Goal: Information Seeking & Learning: Find specific fact

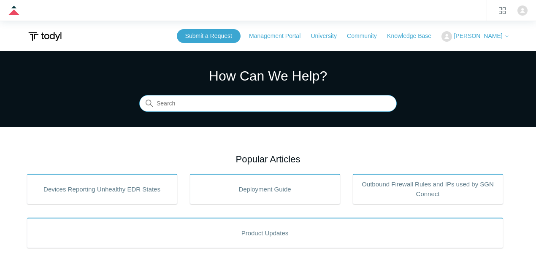
click at [170, 107] on input "Search" at bounding box center [267, 103] width 257 height 17
click at [170, 106] on input "Search" at bounding box center [267, 103] width 257 height 17
click at [185, 105] on input "Search" at bounding box center [267, 103] width 257 height 17
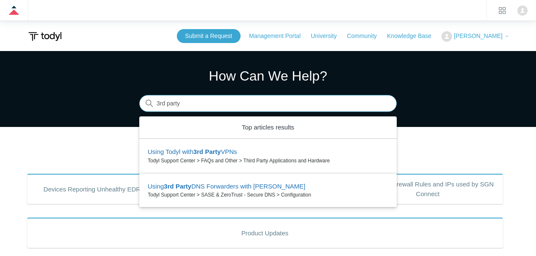
type input "3rd party"
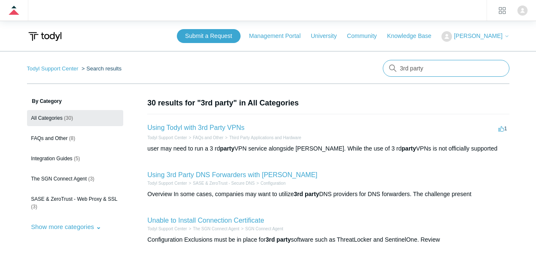
click at [426, 66] on input "3rd party" at bounding box center [446, 68] width 127 height 17
type input "defender"
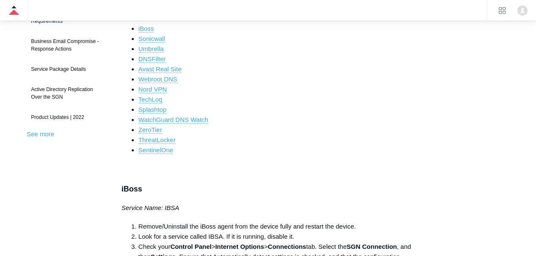
scroll to position [197, 0]
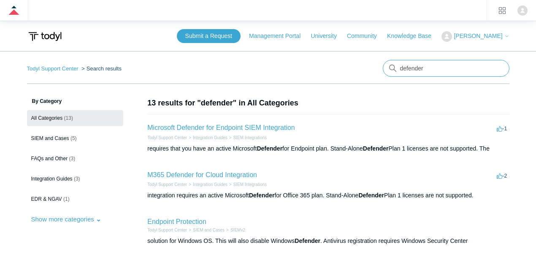
drag, startPoint x: 424, startPoint y: 63, endPoint x: 426, endPoint y: 68, distance: 5.7
click at [426, 68] on input "defender" at bounding box center [446, 68] width 127 height 17
type input "paths and processes"
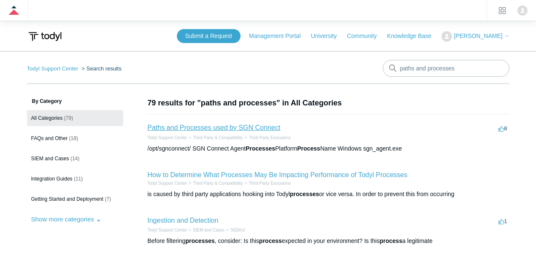
click at [205, 127] on link "Paths and Processes used by SGN Connect" at bounding box center [213, 127] width 133 height 7
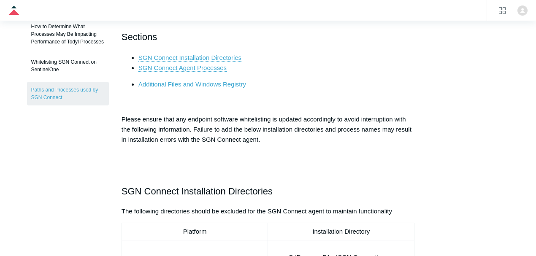
scroll to position [140, 0]
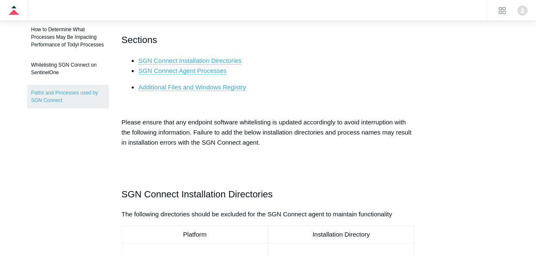
drag, startPoint x: 121, startPoint y: 120, endPoint x: 270, endPoint y: 141, distance: 150.4
click at [270, 141] on p "Please ensure that any endpoint software whitelisting is updated accordingly to…" at bounding box center [267, 132] width 293 height 30
copy span "Please ensure that any endpoint software whitelisting is updated accordingly to…"
drag, startPoint x: 182, startPoint y: 146, endPoint x: 180, endPoint y: 138, distance: 8.4
click at [181, 146] on p "Please ensure that any endpoint software whitelisting is updated accordingly to…" at bounding box center [267, 132] width 293 height 30
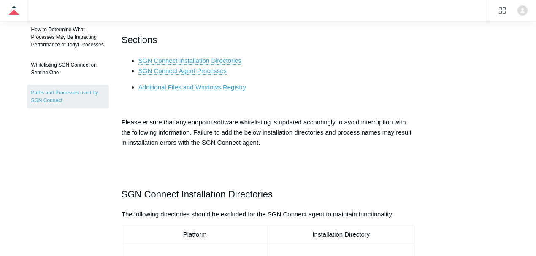
scroll to position [0, 0]
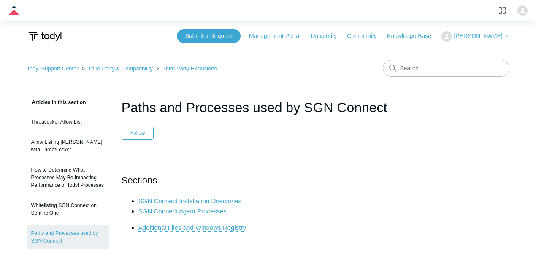
drag, startPoint x: 124, startPoint y: 104, endPoint x: 389, endPoint y: 105, distance: 265.3
click at [389, 105] on h1 "Paths and Processes used by SGN Connect" at bounding box center [267, 107] width 293 height 20
copy h1 "Paths and Processes used by SGN Connect"
drag, startPoint x: 286, startPoint y: 137, endPoint x: 359, endPoint y: 49, distance: 114.1
click at [286, 137] on header "Paths and Processes used by SGN Connect Follow Not yet followed by anyone" at bounding box center [267, 118] width 293 height 42
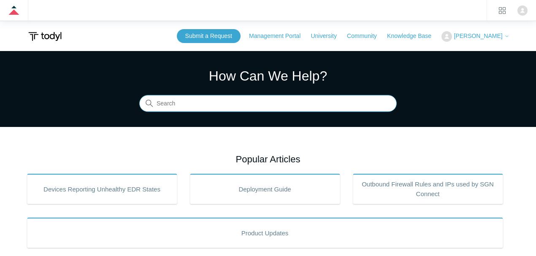
click at [181, 97] on input "Search" at bounding box center [267, 103] width 257 height 17
type input "5.0.20"
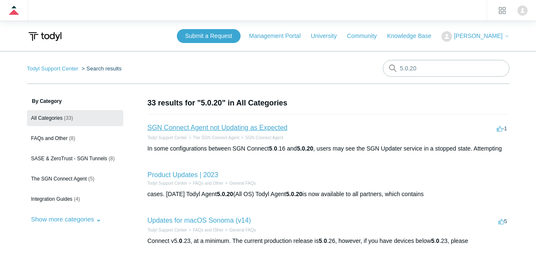
click at [239, 128] on link "SGN Connect Agent not Updating as Expected" at bounding box center [217, 127] width 140 height 7
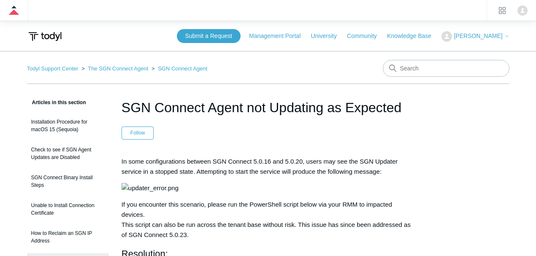
drag, startPoint x: 124, startPoint y: 108, endPoint x: 401, endPoint y: 108, distance: 276.3
click at [401, 108] on h1 "SGN Connect Agent not Updating as Expected" at bounding box center [267, 107] width 293 height 20
copy h1 "SGN Connect Agent not Updating as Expected"
click at [421, 71] on input "Search" at bounding box center [446, 68] width 127 height 17
type input "update agent"
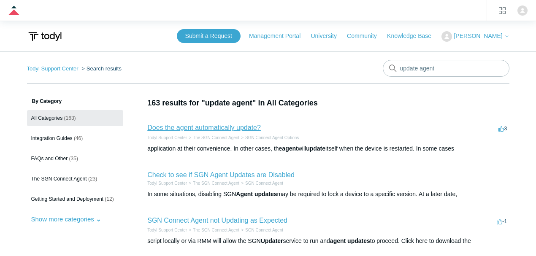
click at [198, 126] on link "Does the agent automatically update?" at bounding box center [203, 127] width 113 height 7
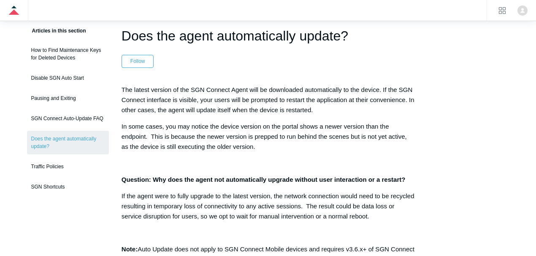
scroll to position [84, 0]
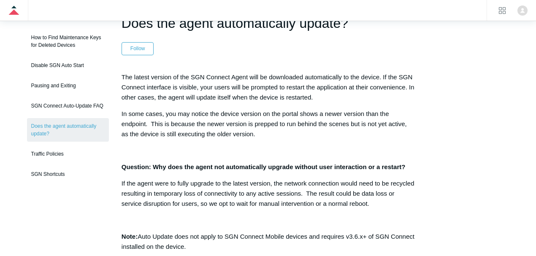
drag, startPoint x: 121, startPoint y: 75, endPoint x: 320, endPoint y: 99, distance: 200.1
click at [320, 99] on p "The latest version of the SGN Connect Agent will be downloaded automatically to…" at bounding box center [267, 87] width 293 height 30
copy p "The latest version of the SGN Connect Agent will be downloaded automatically to…"
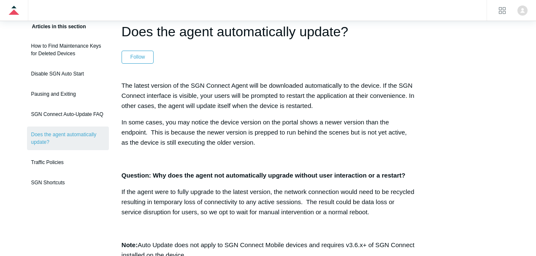
scroll to position [28, 0]
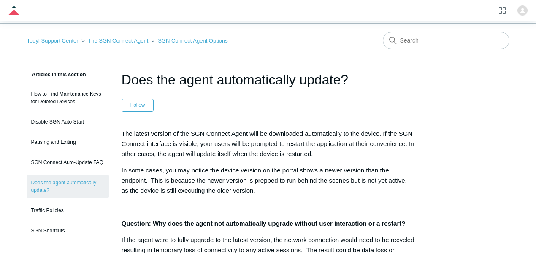
drag, startPoint x: 349, startPoint y: 79, endPoint x: 123, endPoint y: 75, distance: 225.7
click at [123, 75] on h1 "Does the agent automatically update?" at bounding box center [267, 80] width 293 height 20
copy h1 "Does the agent automatically update?"
